Goal: Task Accomplishment & Management: Manage account settings

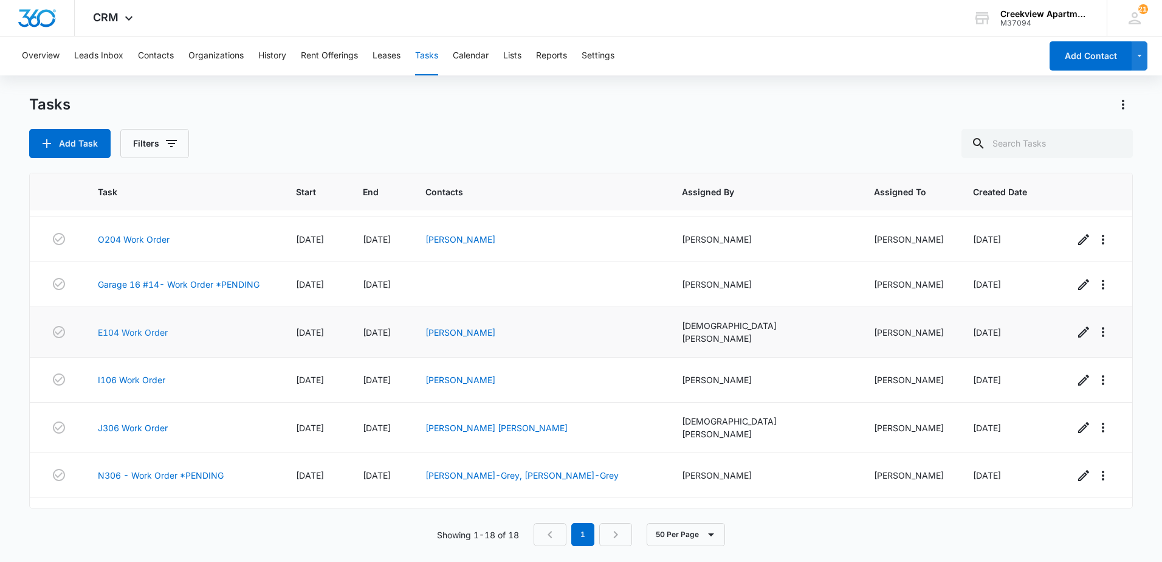
scroll to position [214, 0]
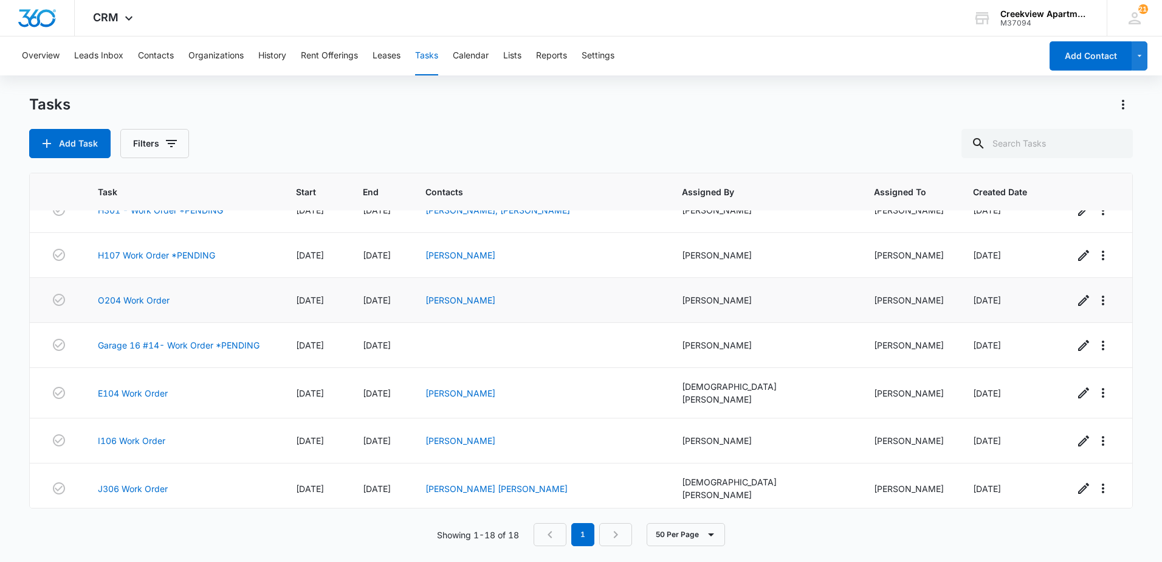
click at [131, 303] on td "O204 Work Order" at bounding box center [182, 300] width 198 height 45
click at [131, 296] on link "O204 Work Order" at bounding box center [134, 300] width 72 height 13
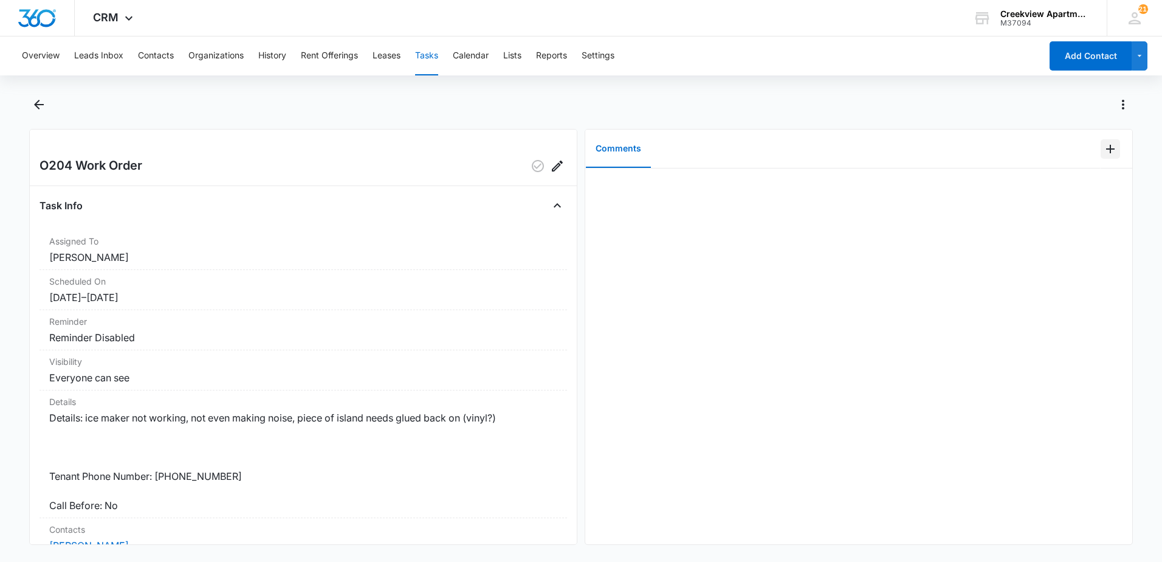
click at [1104, 152] on icon "Add Comment" at bounding box center [1110, 149] width 15 height 15
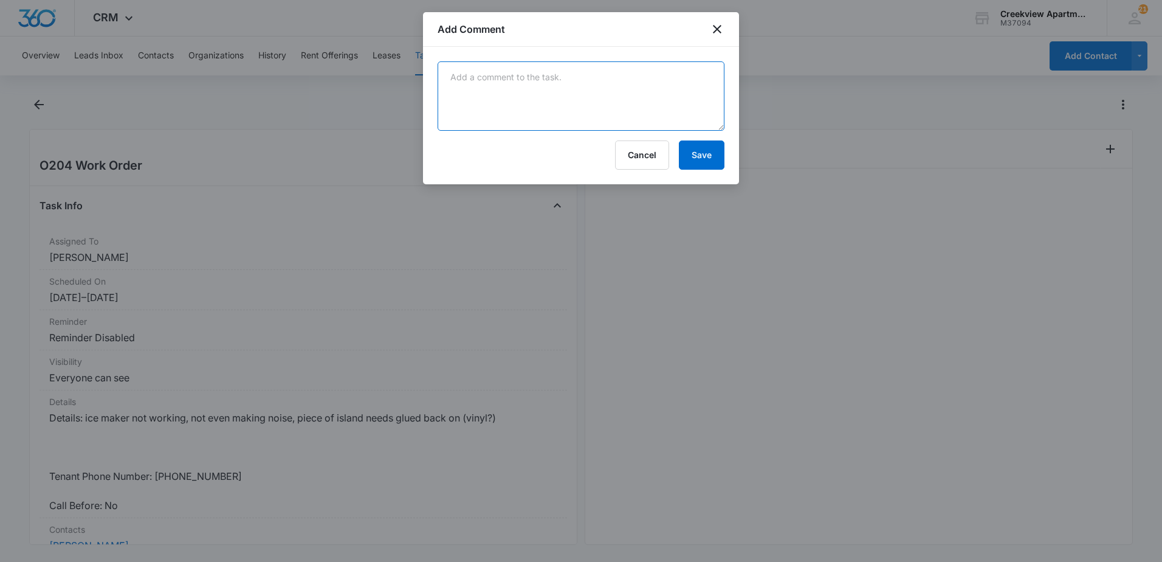
click at [687, 102] on textarea at bounding box center [581, 95] width 287 height 69
type textarea "replaced ice maker with new, glued trim on counter"
click at [702, 162] on button "Save" at bounding box center [702, 154] width 46 height 29
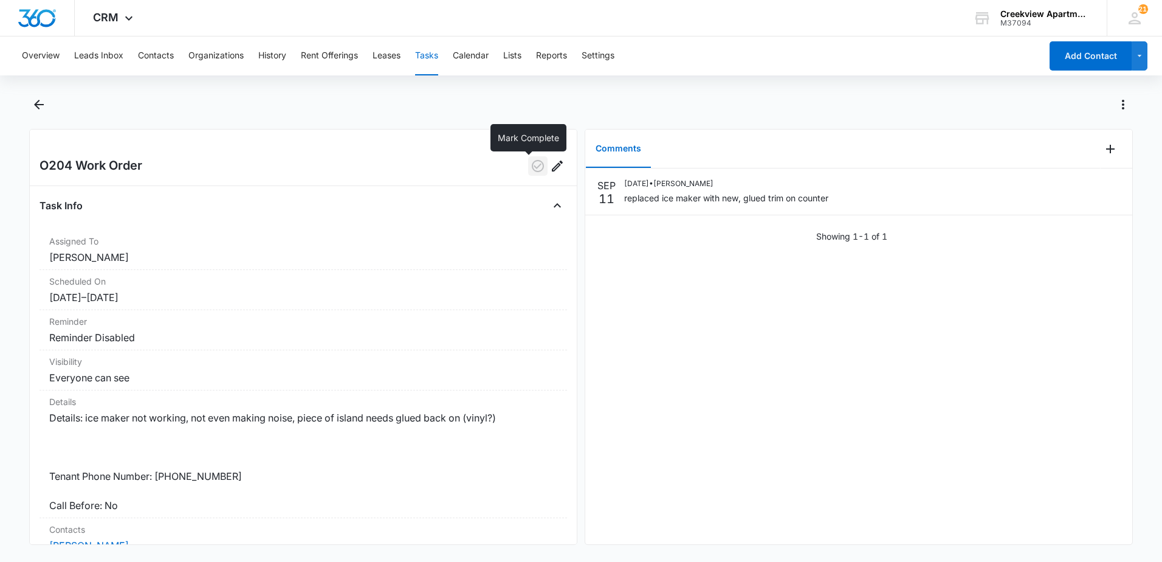
click at [532, 171] on icon "button" at bounding box center [538, 166] width 12 height 12
click at [36, 106] on icon "Back" at bounding box center [39, 105] width 10 height 10
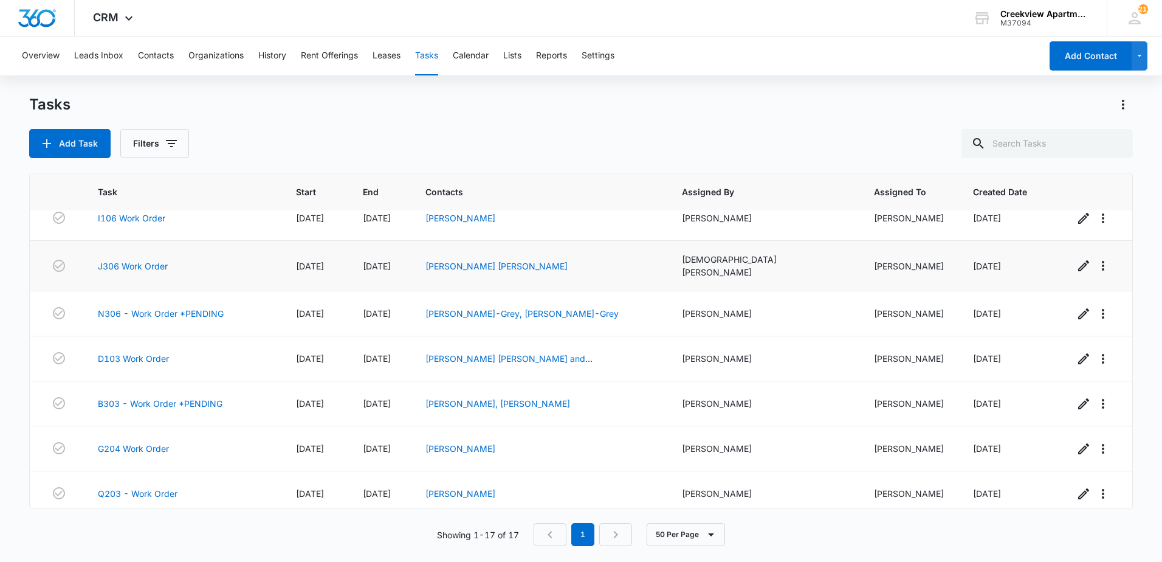
scroll to position [473, 0]
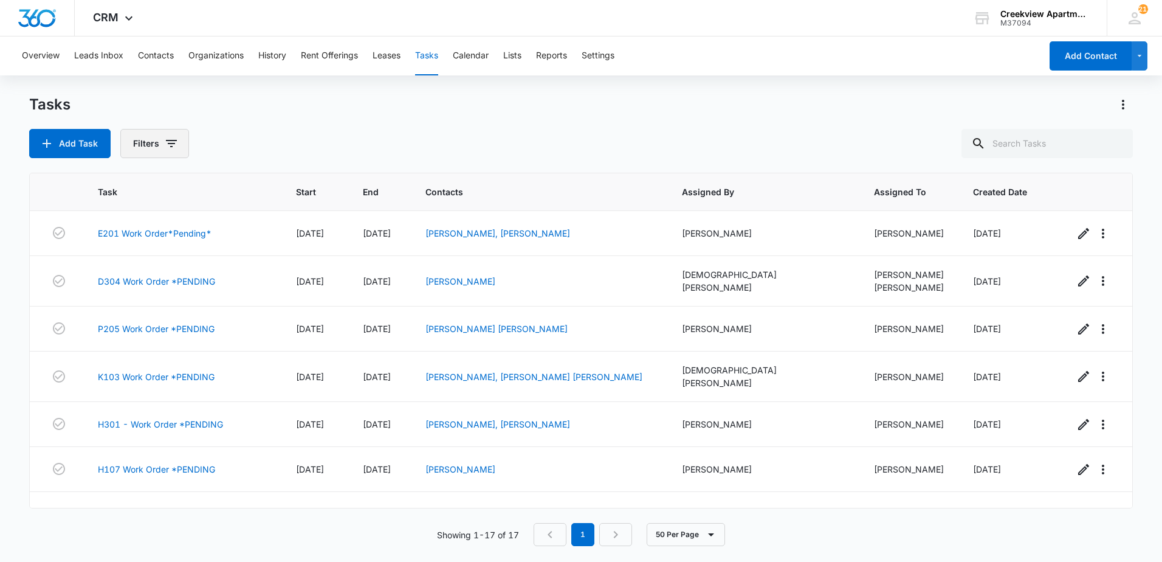
click at [132, 150] on button "Filters" at bounding box center [154, 143] width 69 height 29
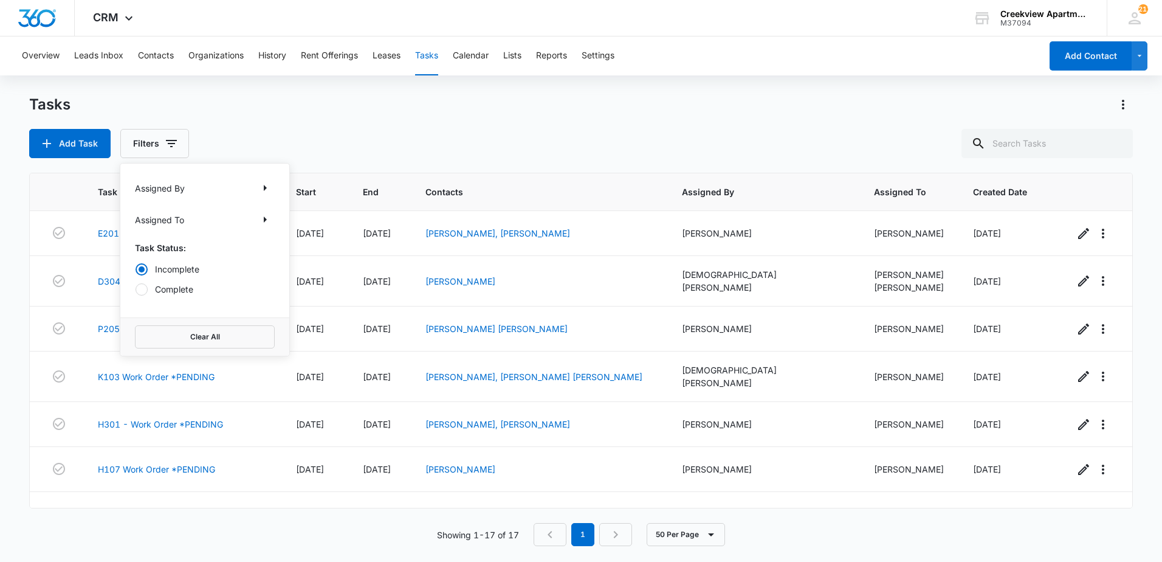
click at [150, 289] on label "Complete" at bounding box center [205, 289] width 140 height 13
click at [136, 289] on input "Complete" at bounding box center [135, 289] width 1 height 1
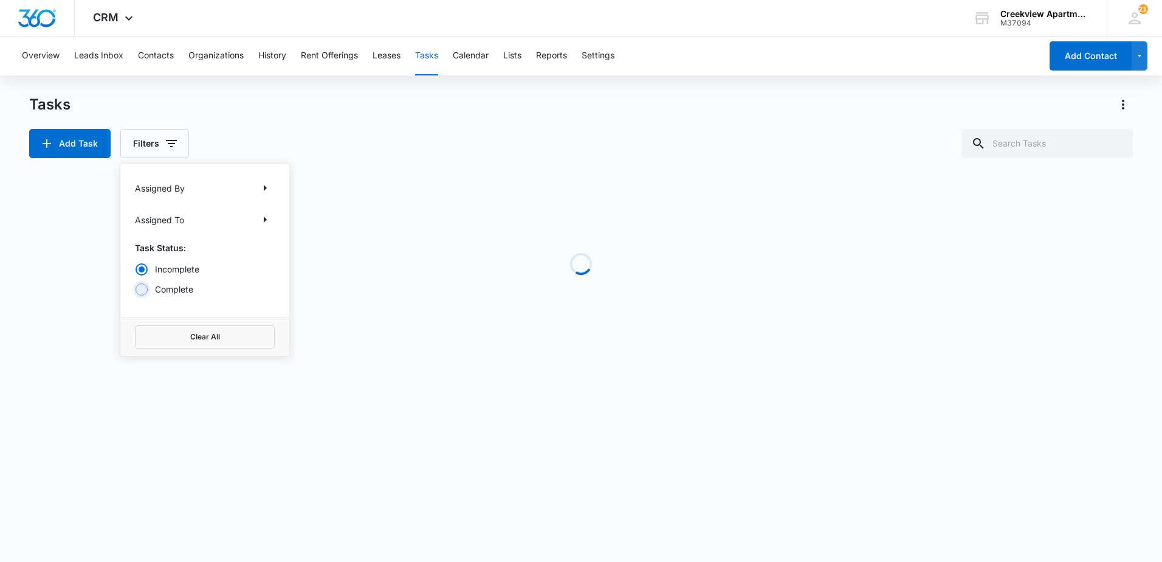
radio input "false"
radio input "true"
click at [286, 118] on div "Tasks Add Task Filters Assigned By Assigned To Task Status: Incomplete Complete…" at bounding box center [581, 126] width 1104 height 63
click at [1036, 151] on input "text" at bounding box center [1046, 143] width 171 height 29
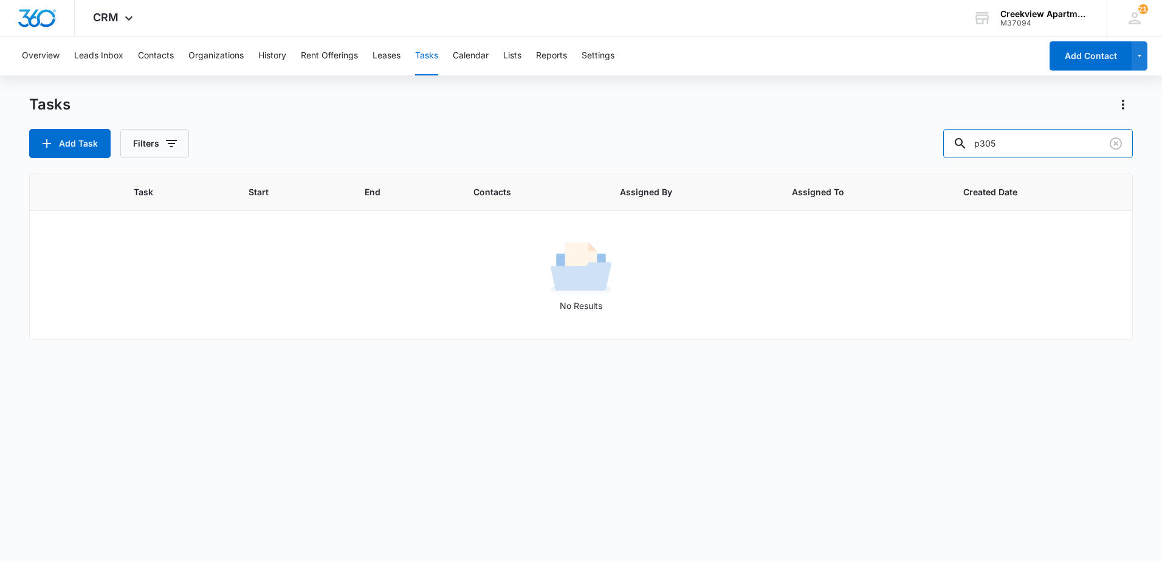
type input "p305"
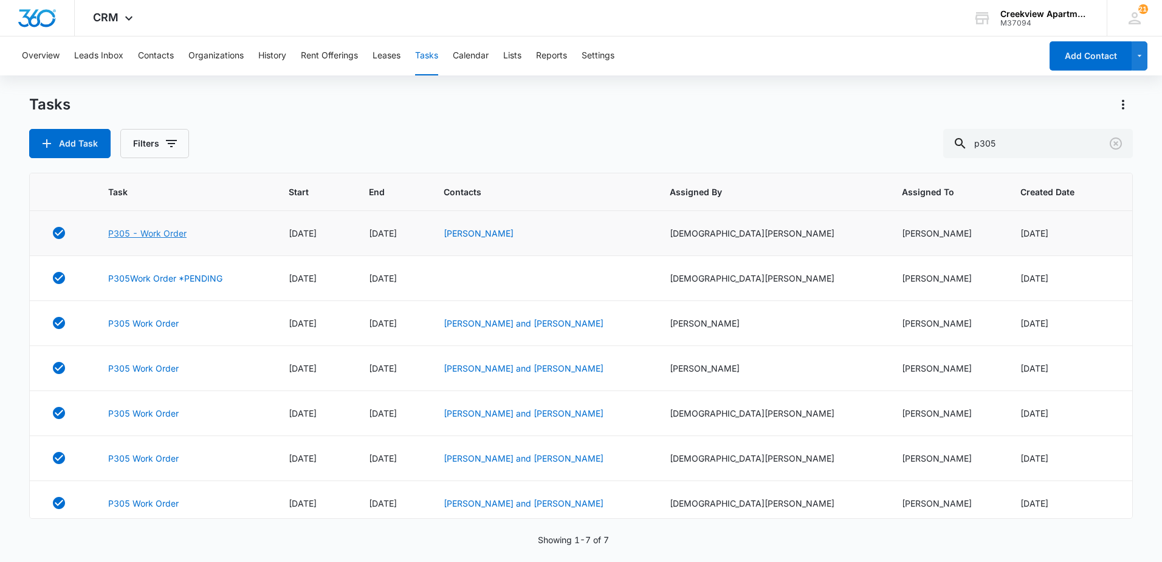
click at [187, 236] on link "P305 - Work Order" at bounding box center [147, 233] width 78 height 13
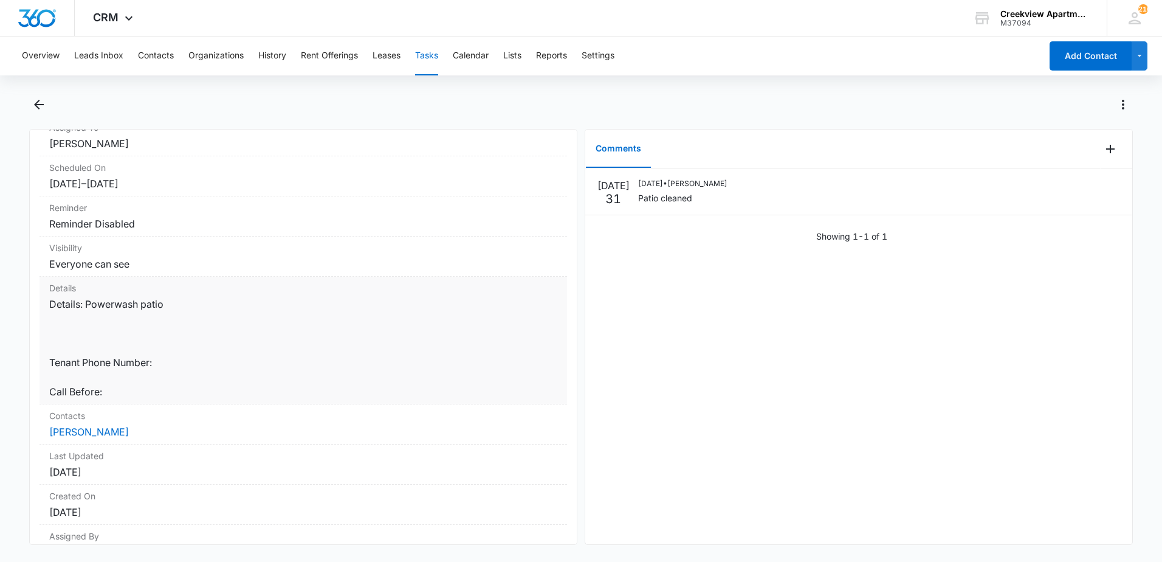
scroll to position [178, 0]
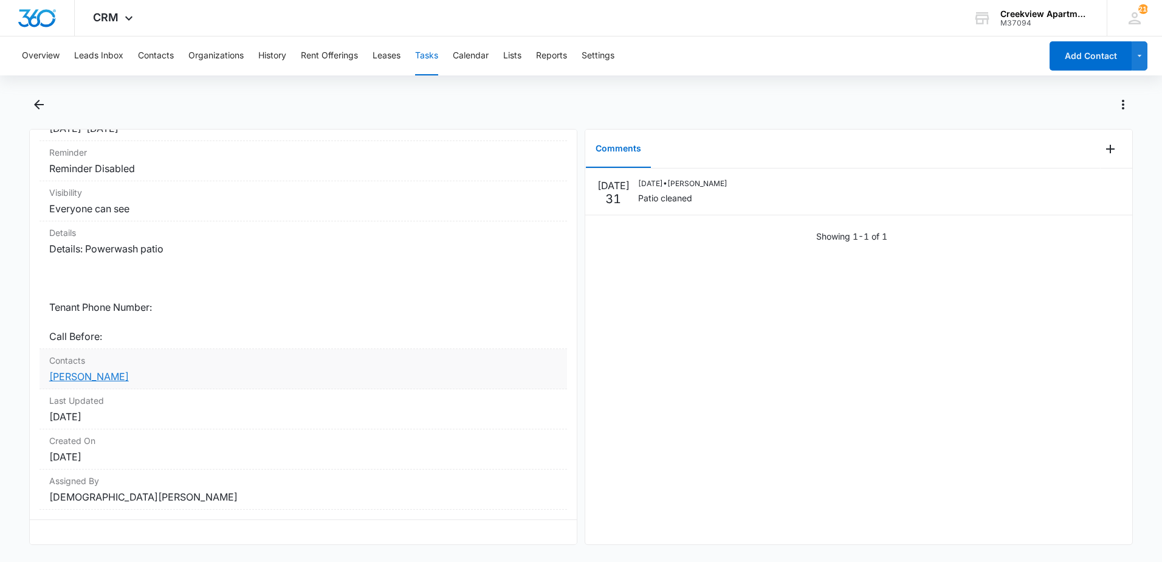
click at [88, 370] on link "[PERSON_NAME]" at bounding box center [89, 376] width 80 height 12
